Goal: Information Seeking & Learning: Learn about a topic

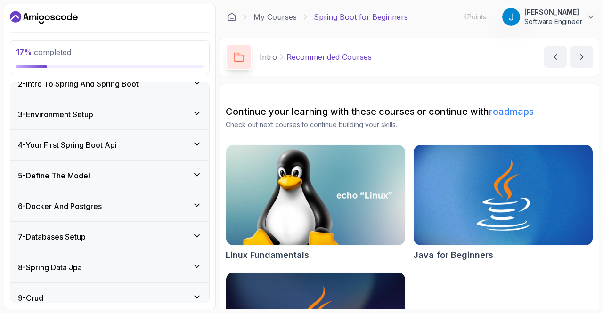
scroll to position [108, 0]
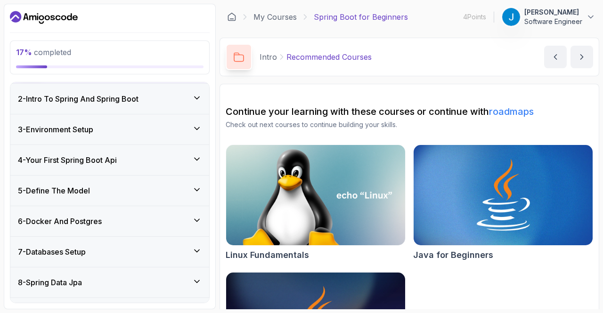
click at [191, 156] on div "4 - Your First Spring Boot Api" at bounding box center [110, 160] width 184 height 11
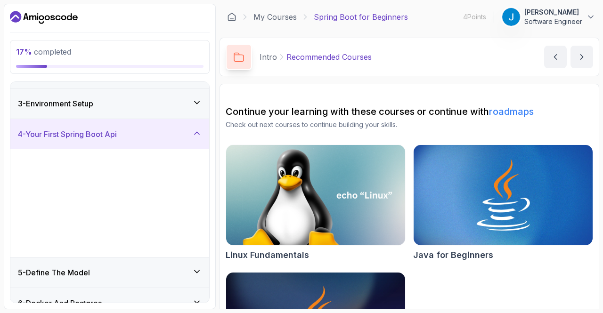
scroll to position [55, 0]
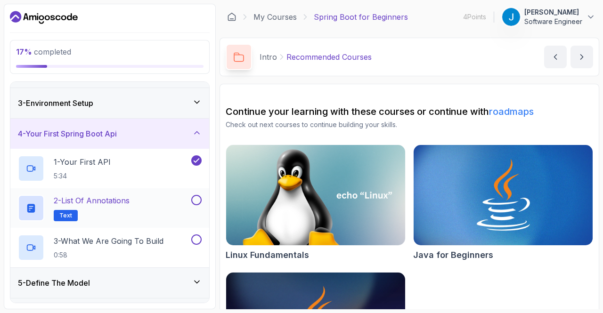
click at [175, 204] on div "2 - List of Annotations Text" at bounding box center [103, 208] width 171 height 26
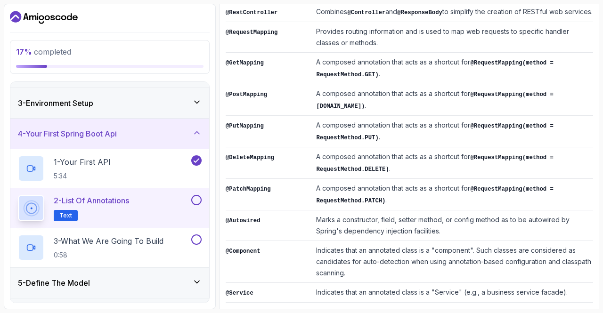
scroll to position [222, 0]
click at [513, 115] on td "A composed annotation that acts as a shortcut for @RequestMapping(method = Requ…" at bounding box center [452, 131] width 281 height 32
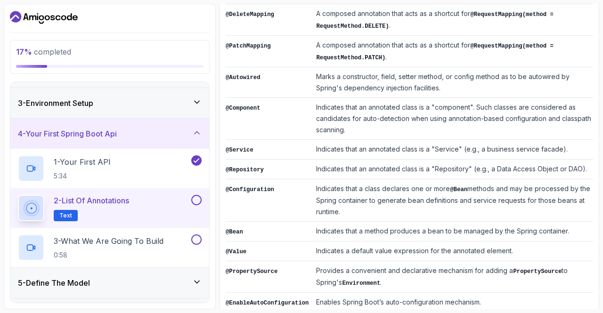
scroll to position [367, 0]
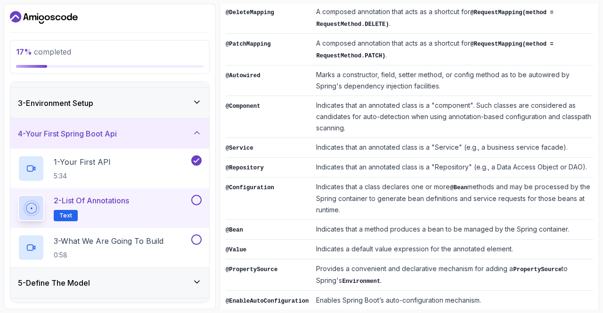
click at [334, 138] on td "Indicates that an annotated class is a "Service" (e.g., a business service faca…" at bounding box center [452, 148] width 281 height 20
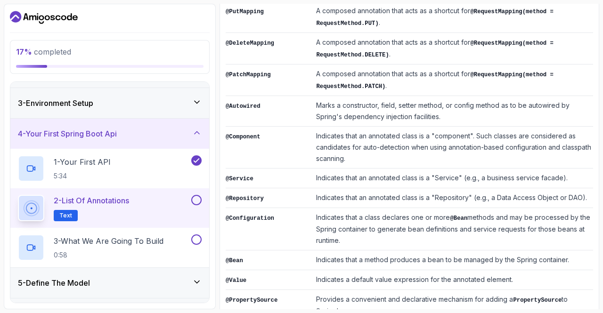
scroll to position [341, 0]
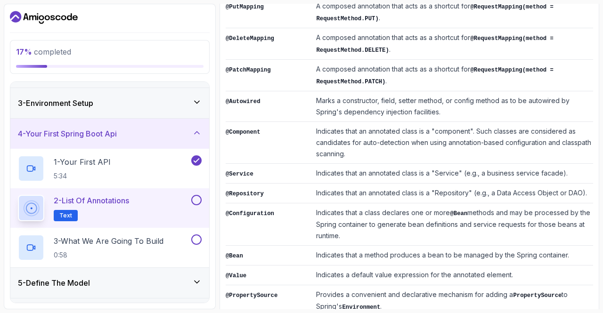
click at [271, 206] on td "@Configuration" at bounding box center [269, 225] width 87 height 42
click at [269, 220] on td "@Configuration" at bounding box center [269, 225] width 87 height 42
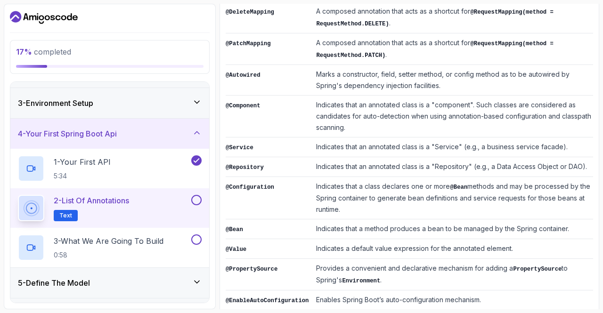
scroll to position [374, 0]
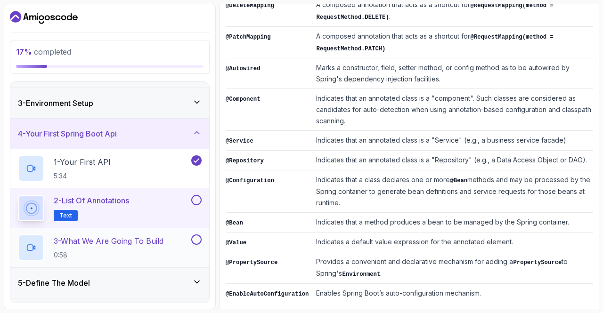
click at [143, 241] on p "3 - What We Are Going To Build" at bounding box center [109, 241] width 110 height 11
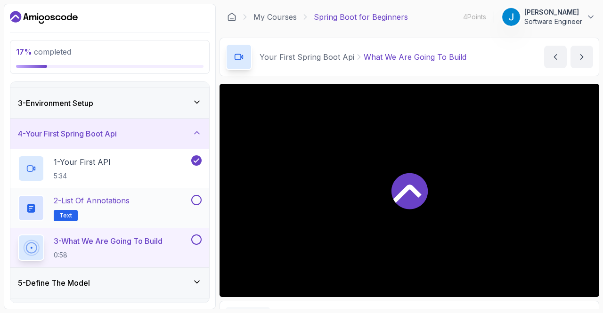
click at [155, 204] on div "2 - List of Annotations Text" at bounding box center [103, 208] width 171 height 26
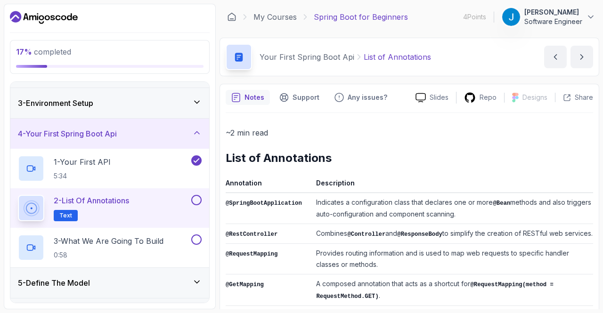
scroll to position [374, 0]
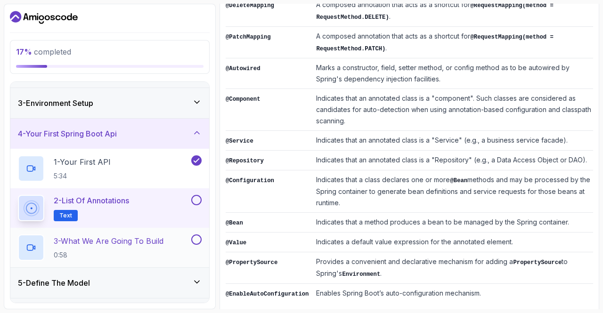
click at [108, 243] on p "3 - What We Are Going To Build" at bounding box center [109, 241] width 110 height 11
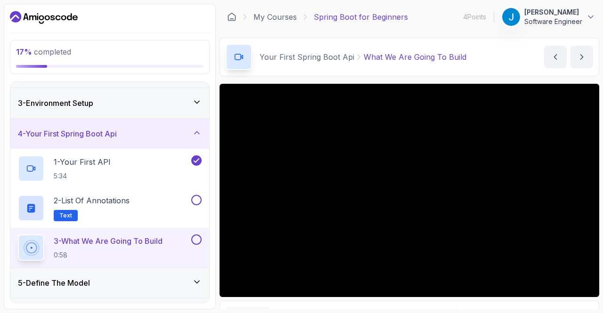
scroll to position [0, 0]
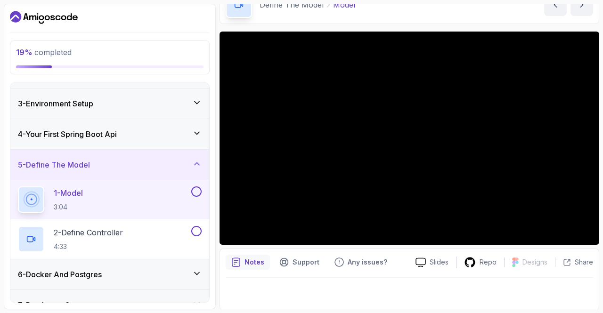
scroll to position [53, 0]
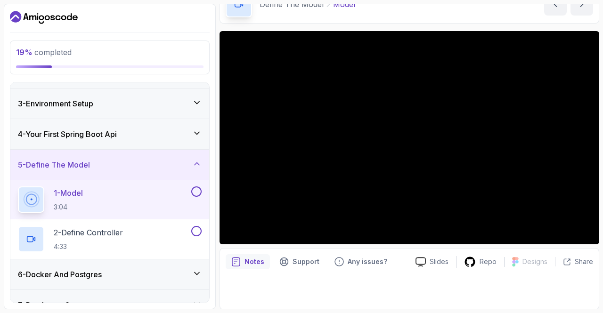
click at [196, 130] on icon at bounding box center [196, 133] width 9 height 9
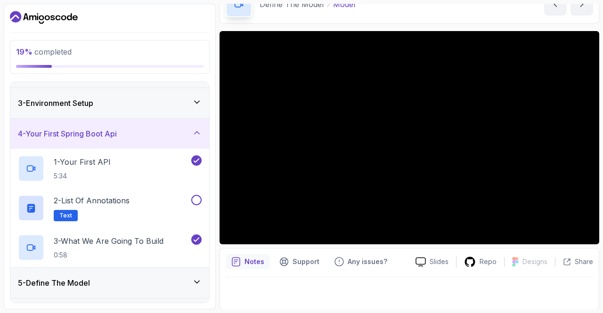
click at [196, 130] on icon at bounding box center [196, 132] width 9 height 9
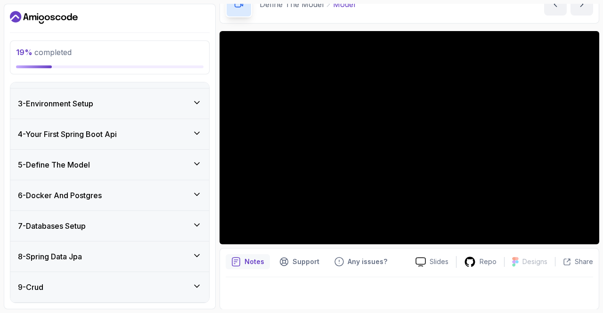
click at [193, 161] on icon at bounding box center [196, 163] width 9 height 9
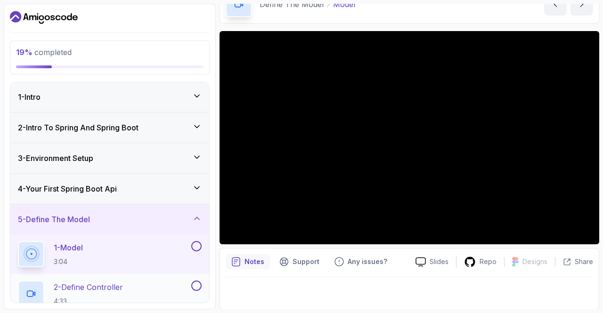
scroll to position [7, 0]
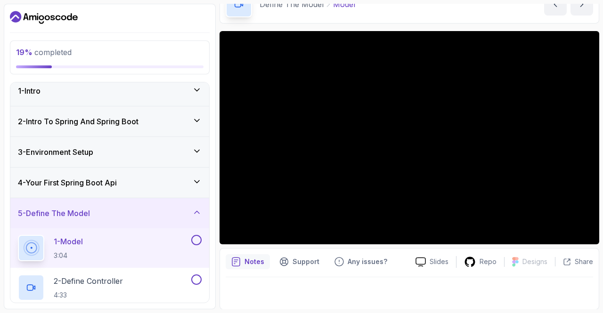
click at [179, 182] on div "4 - Your First Spring Boot Api" at bounding box center [110, 182] width 184 height 11
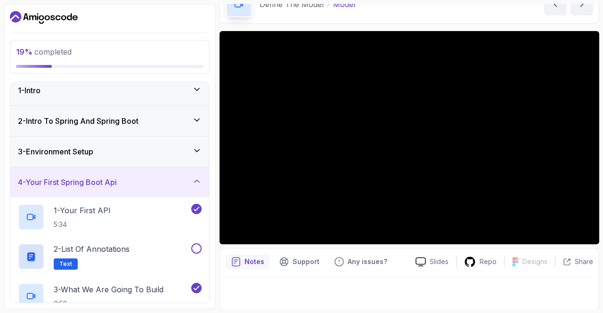
click at [179, 182] on div "4 - Your First Spring Boot Api" at bounding box center [110, 182] width 184 height 11
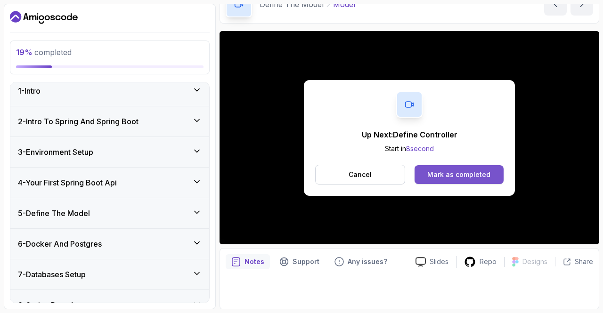
click at [483, 174] on div "Mark as completed" at bounding box center [458, 174] width 63 height 9
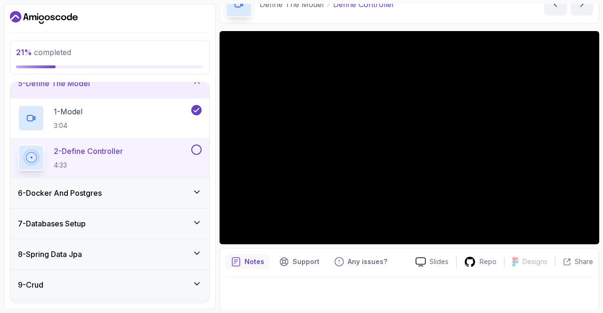
scroll to position [135, 0]
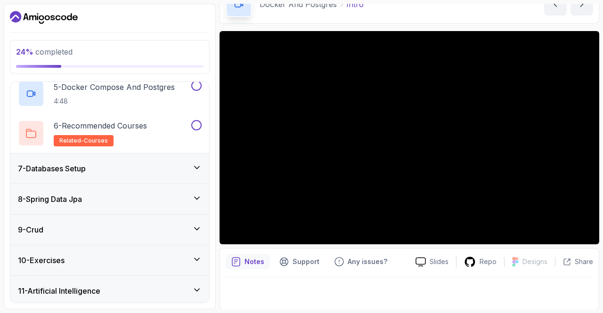
scroll to position [350, 0]
click at [155, 169] on div "7 - Databases Setup" at bounding box center [110, 168] width 184 height 11
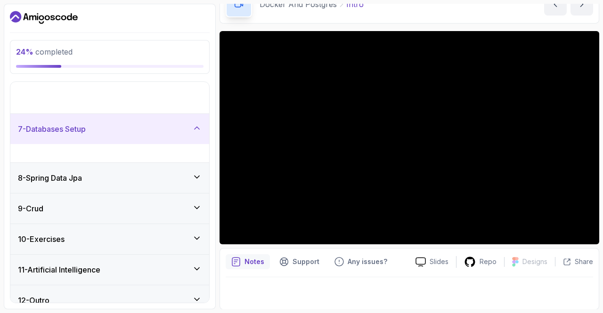
scroll to position [143, 0]
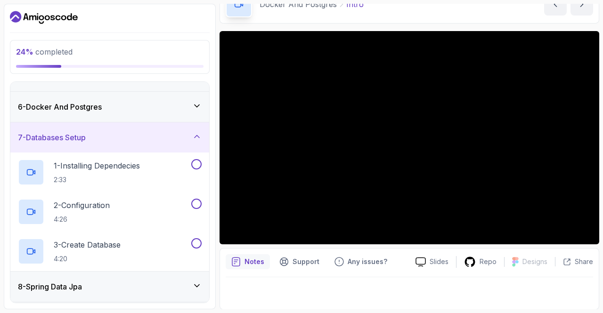
click at [185, 139] on div "7 - Databases Setup" at bounding box center [110, 137] width 184 height 11
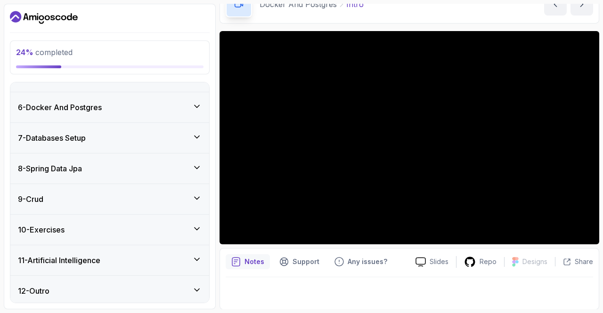
click at [192, 165] on icon at bounding box center [196, 167] width 9 height 9
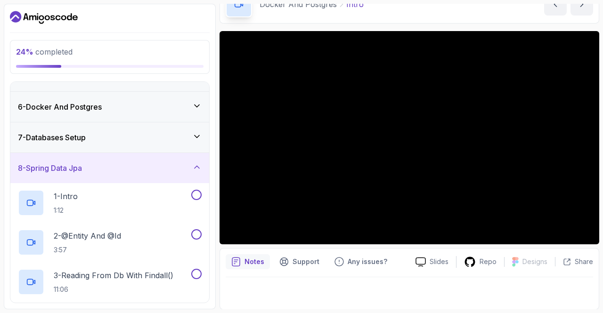
click at [192, 165] on icon at bounding box center [196, 167] width 9 height 9
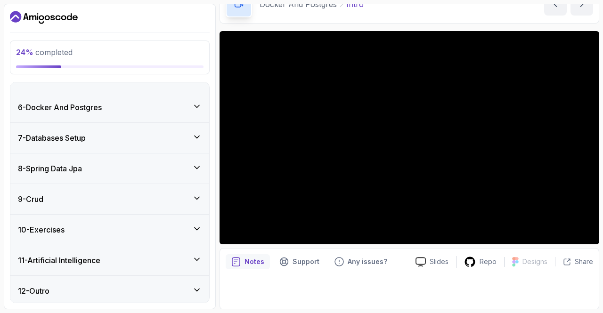
scroll to position [0, 0]
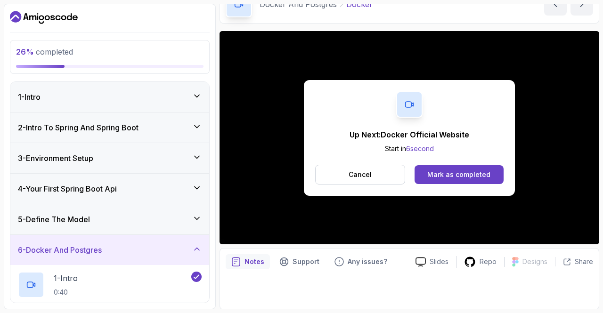
click at [232, 235] on div "Up Next: Docker Official Website Start in 6 second Cancel Mark as completed" at bounding box center [410, 137] width 380 height 213
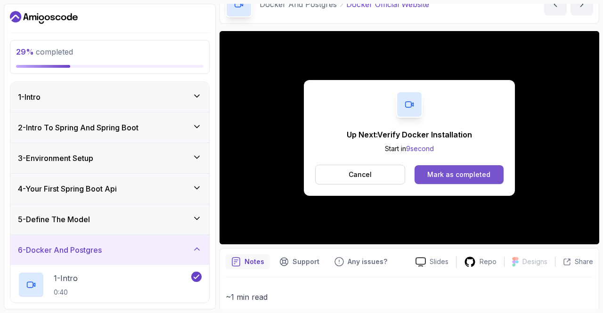
click at [462, 171] on div "Mark as completed" at bounding box center [458, 174] width 63 height 9
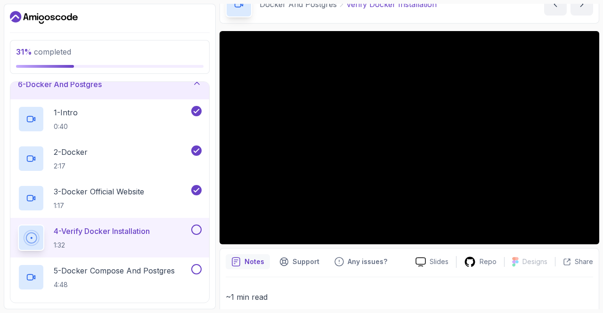
scroll to position [173, 0]
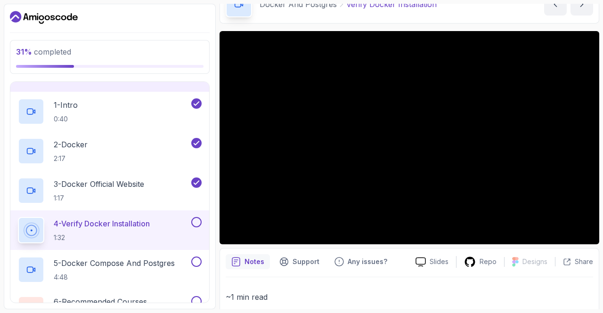
click at [132, 240] on p "1:32" at bounding box center [102, 237] width 96 height 9
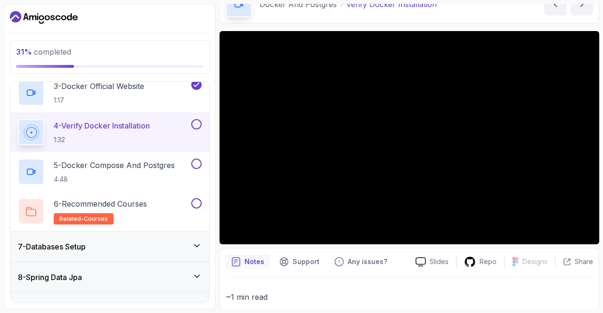
scroll to position [273, 0]
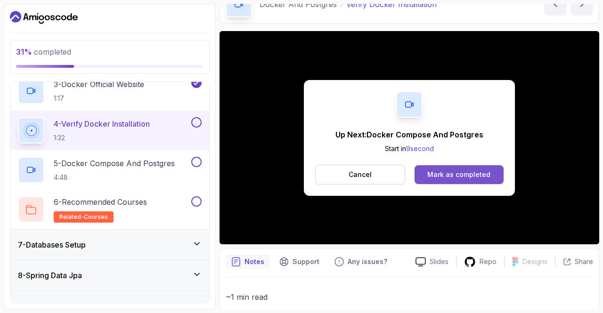
click at [443, 175] on div "Mark as completed" at bounding box center [458, 174] width 63 height 9
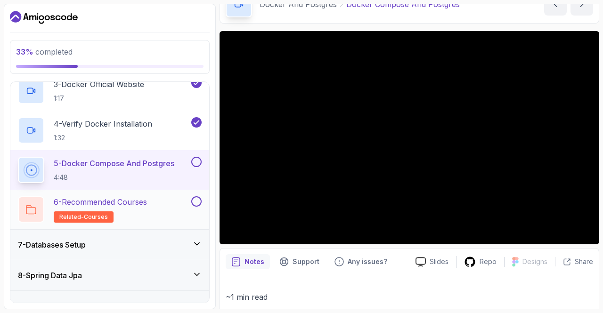
click at [146, 204] on p "6 - Recommended Courses" at bounding box center [100, 201] width 93 height 11
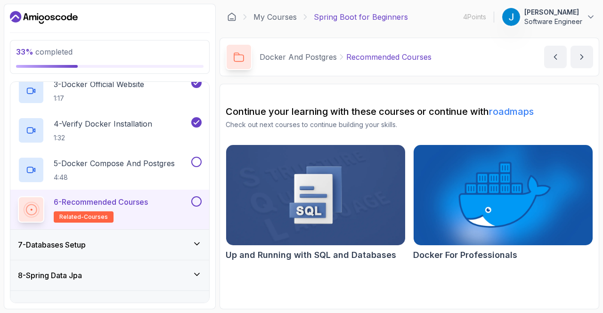
click at [303, 182] on img at bounding box center [316, 196] width 188 height 106
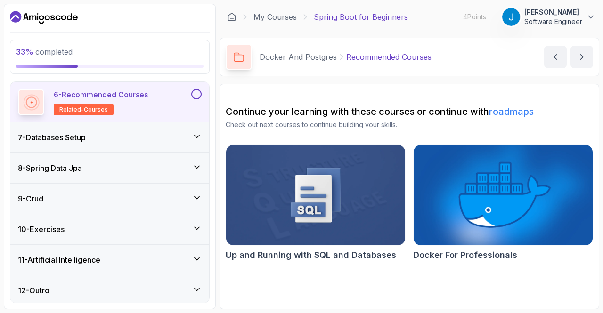
click at [194, 127] on div "7 - Databases Setup" at bounding box center [109, 137] width 199 height 30
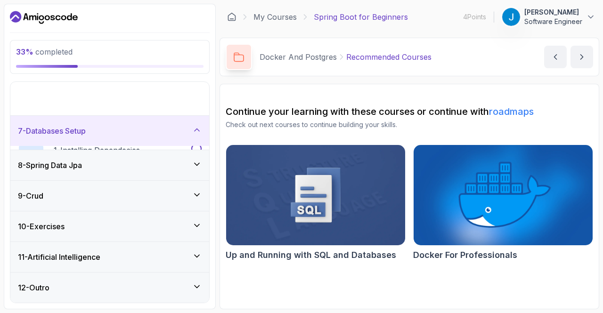
scroll to position [143, 0]
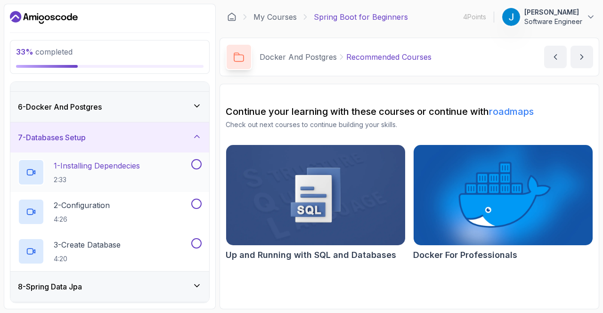
click at [195, 170] on button "1 - Installing Dependecies 2:33" at bounding box center [110, 172] width 184 height 26
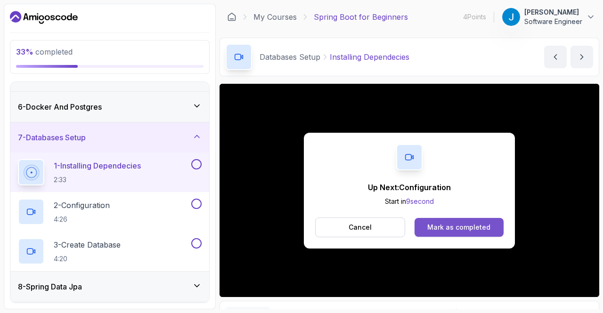
click at [446, 219] on button "Mark as completed" at bounding box center [459, 227] width 89 height 19
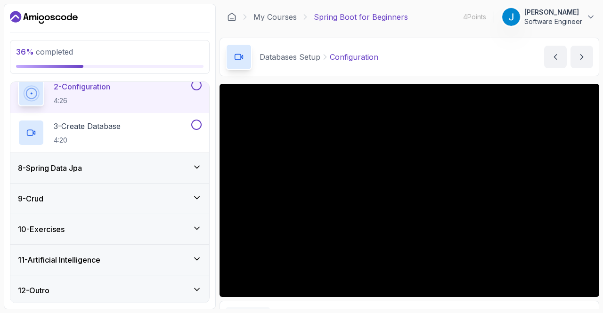
scroll to position [262, 0]
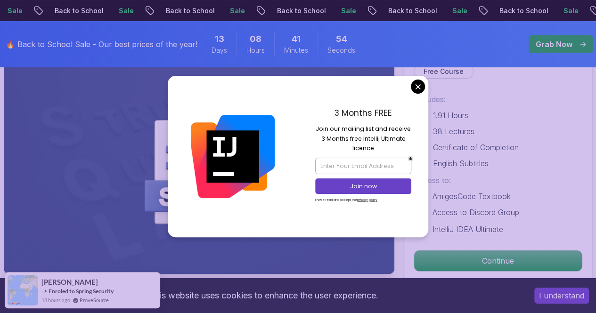
scroll to position [176, 0]
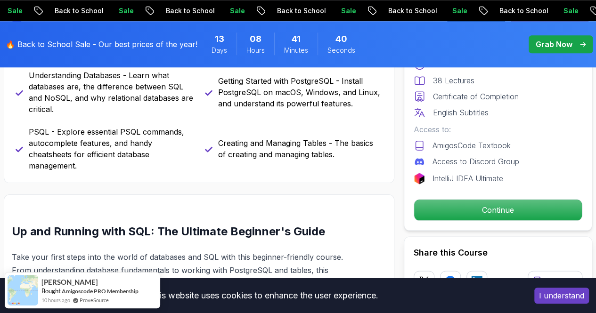
scroll to position [440, 0]
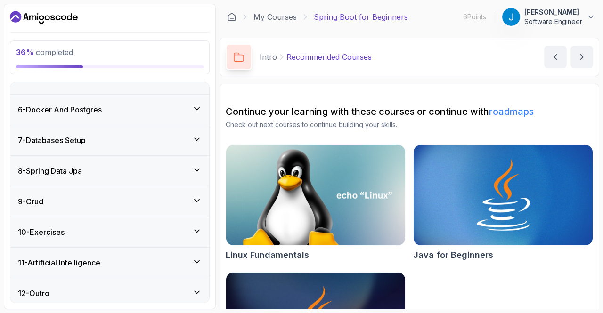
scroll to position [222, 0]
